Goal: Register for event/course

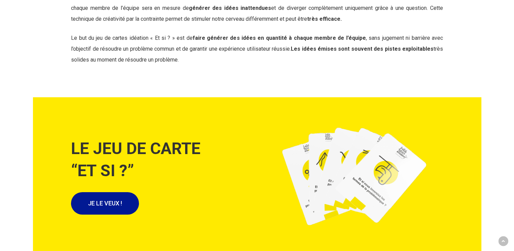
scroll to position [2141, 0]
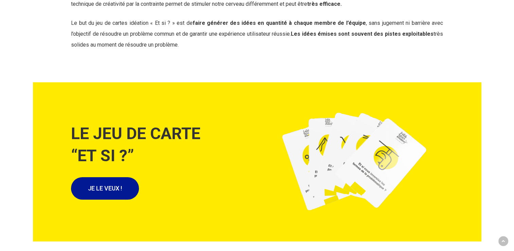
click at [349, 142] on img at bounding box center [352, 163] width 182 height 121
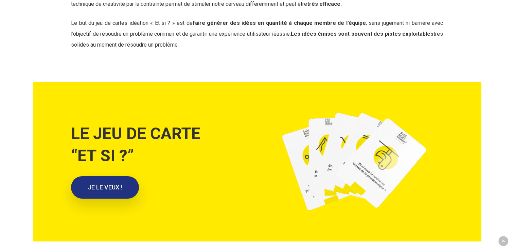
click at [110, 176] on link "JE LE VEUX !" at bounding box center [105, 187] width 68 height 22
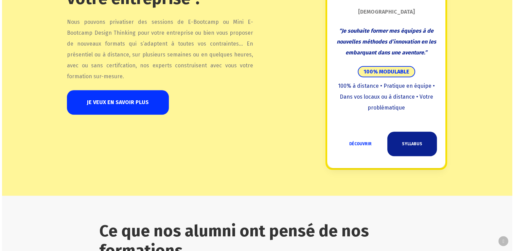
scroll to position [782, 0]
